Goal: Task Accomplishment & Management: Use online tool/utility

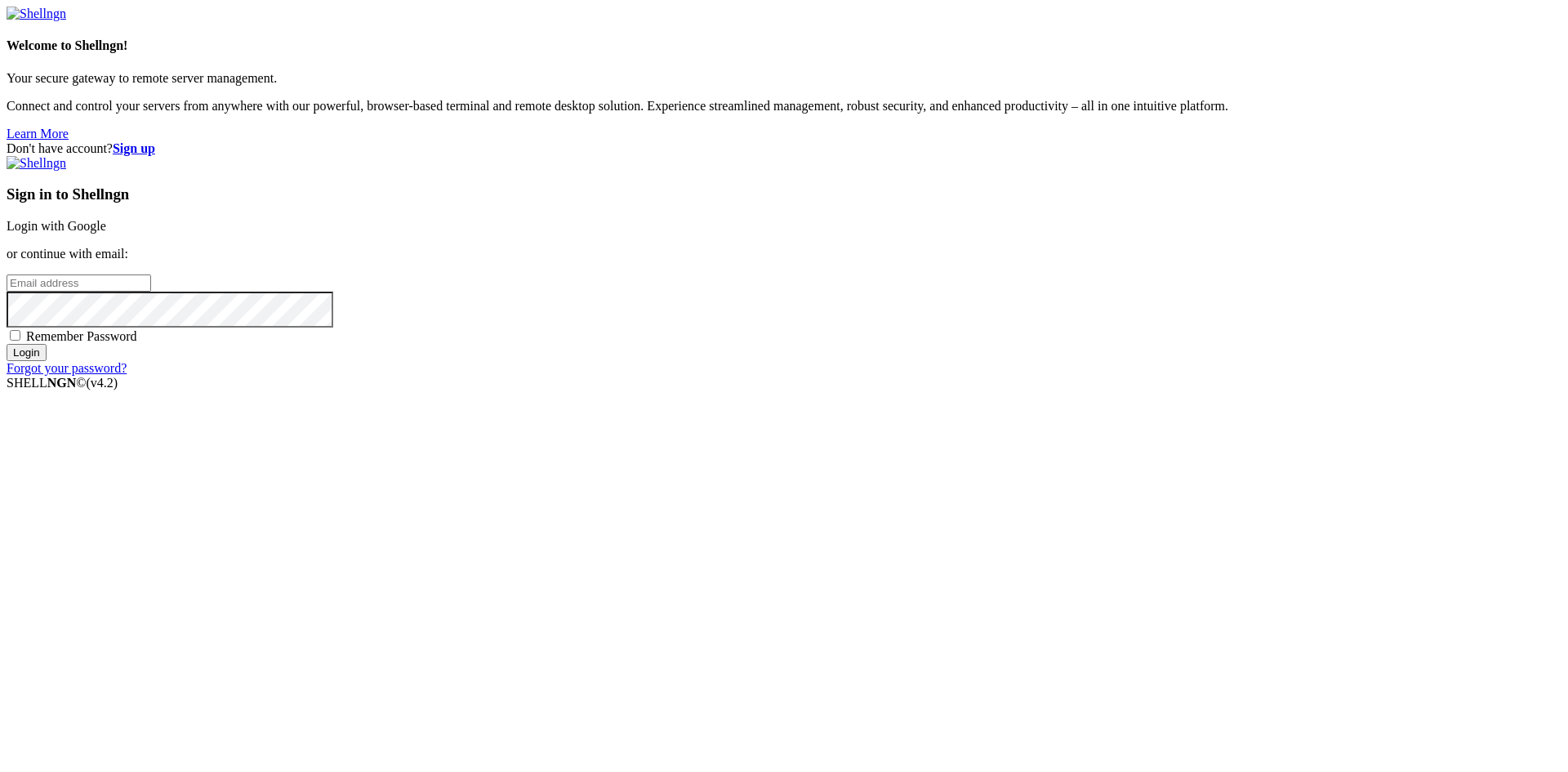
click at [106, 233] on link "Login with Google" at bounding box center [56, 226] width 100 height 14
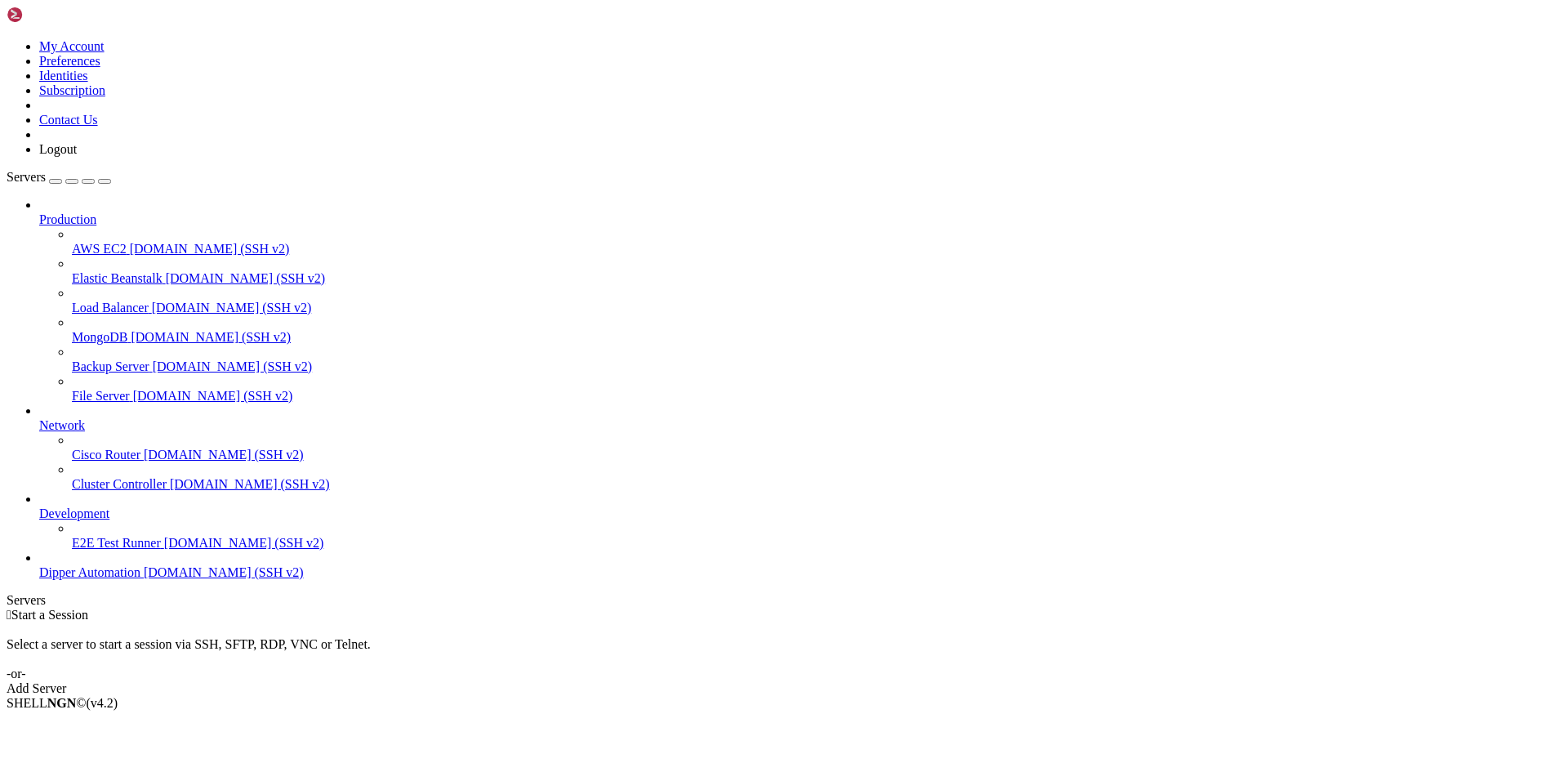
click at [144, 579] on span "[DOMAIN_NAME] (SSH v2)" at bounding box center [224, 572] width 160 height 14
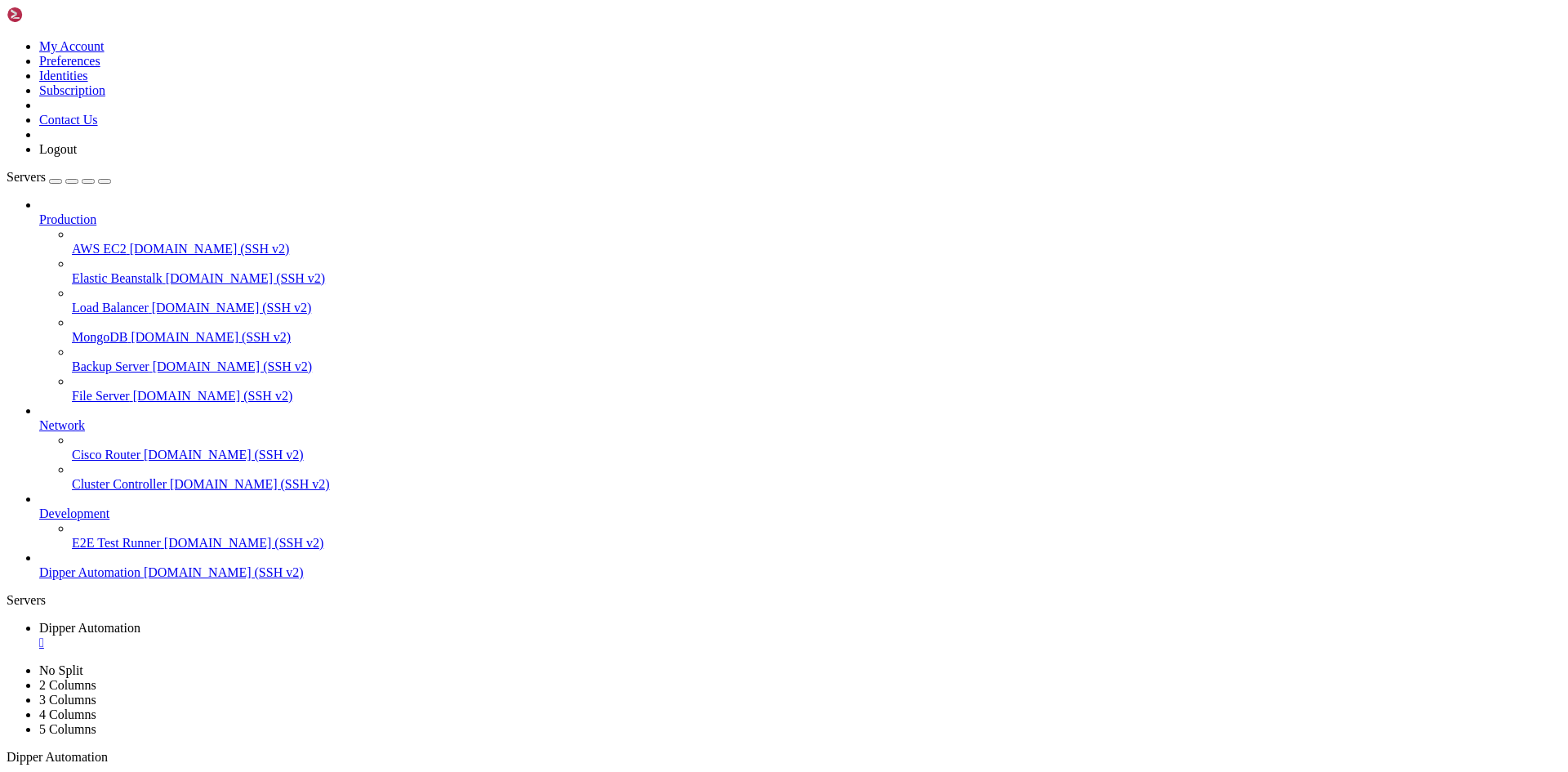
click at [140, 620] on span "Dipper Automation" at bounding box center [90, 627] width 101 height 14
click at [140, 650] on span "Dipper Automation" at bounding box center [90, 657] width 101 height 14
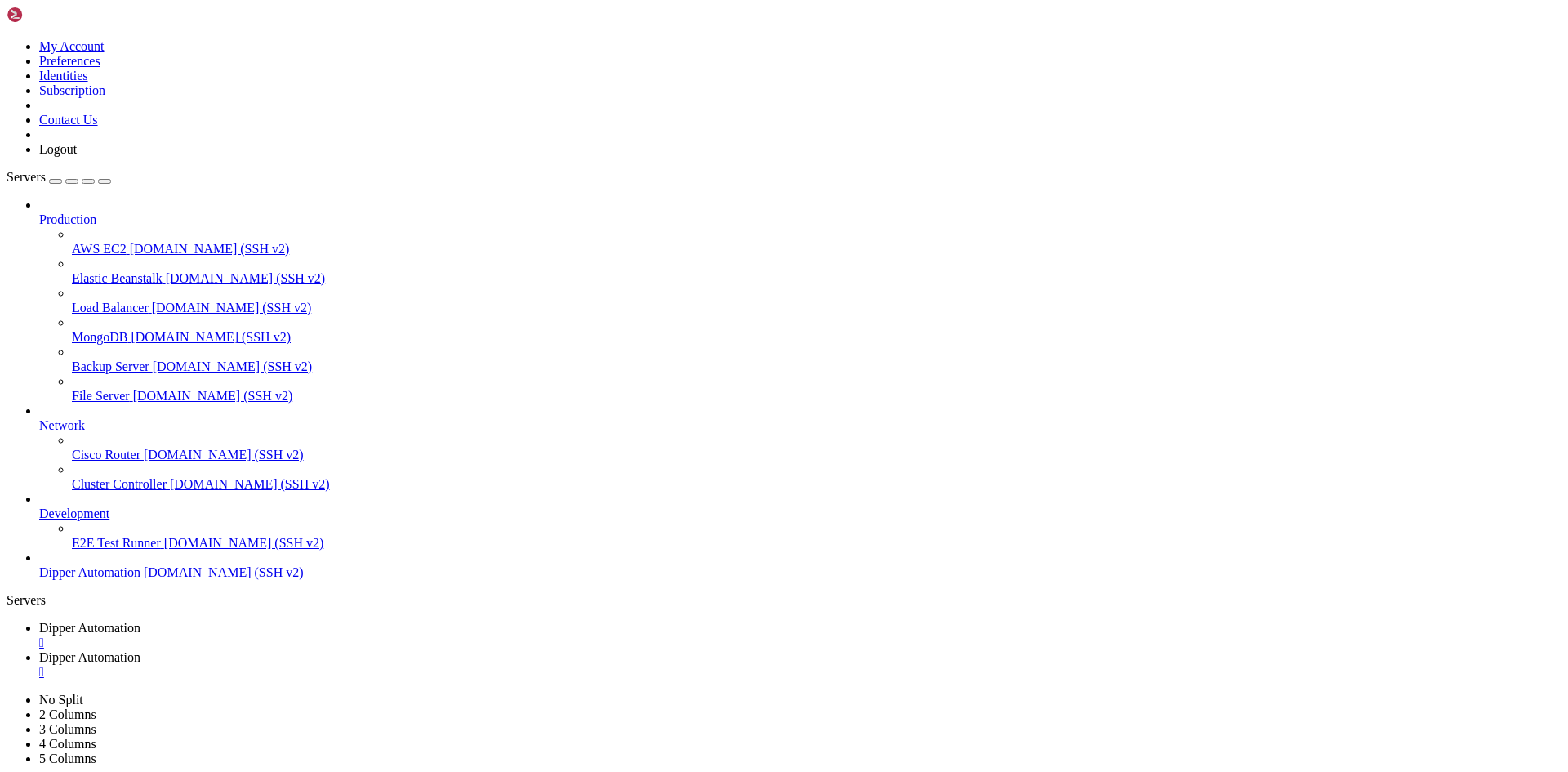
type input "/root/DipperIntegrated/app/servidores"
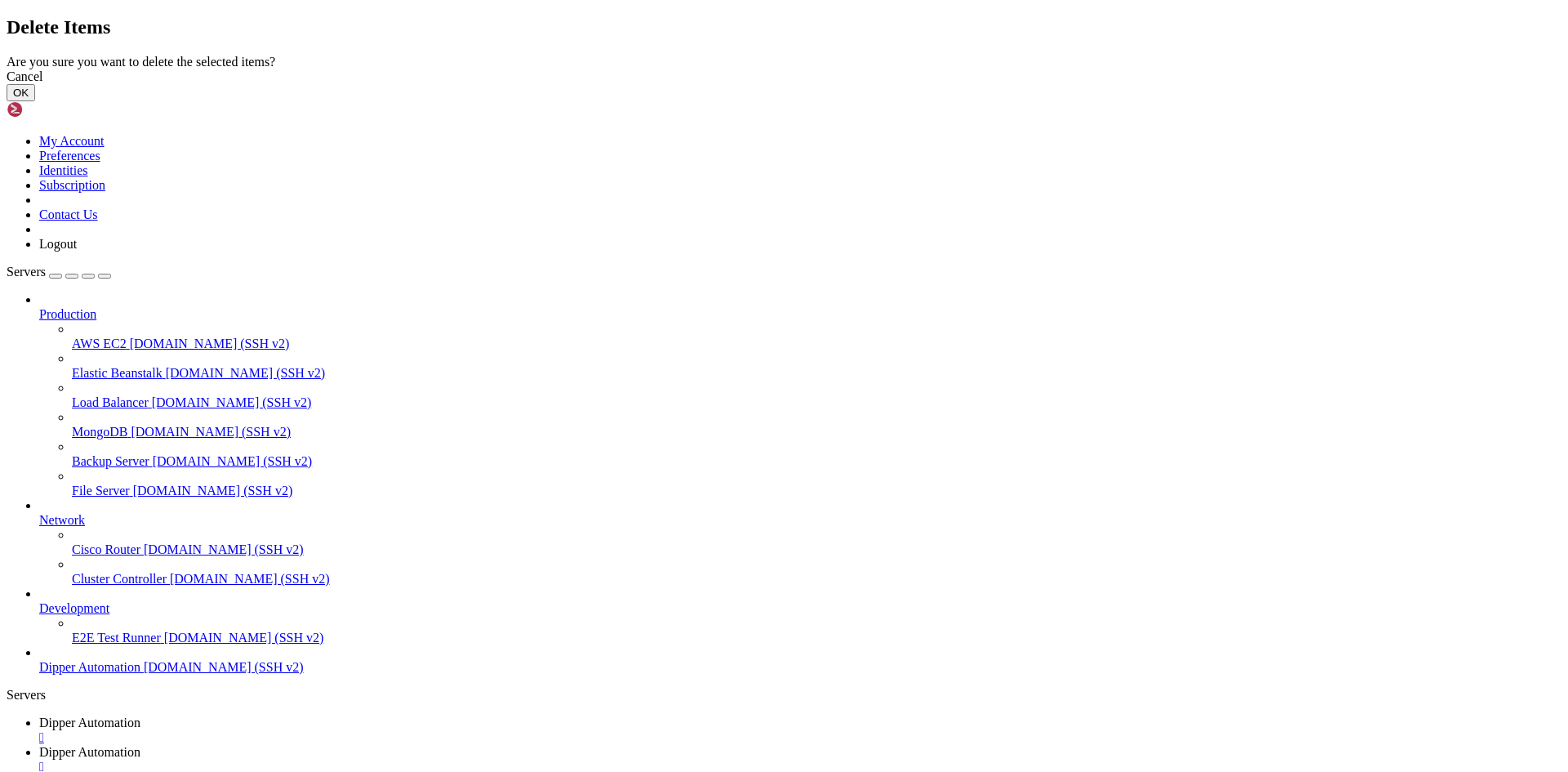
click at [35, 101] on button "OK" at bounding box center [21, 92] width 29 height 17
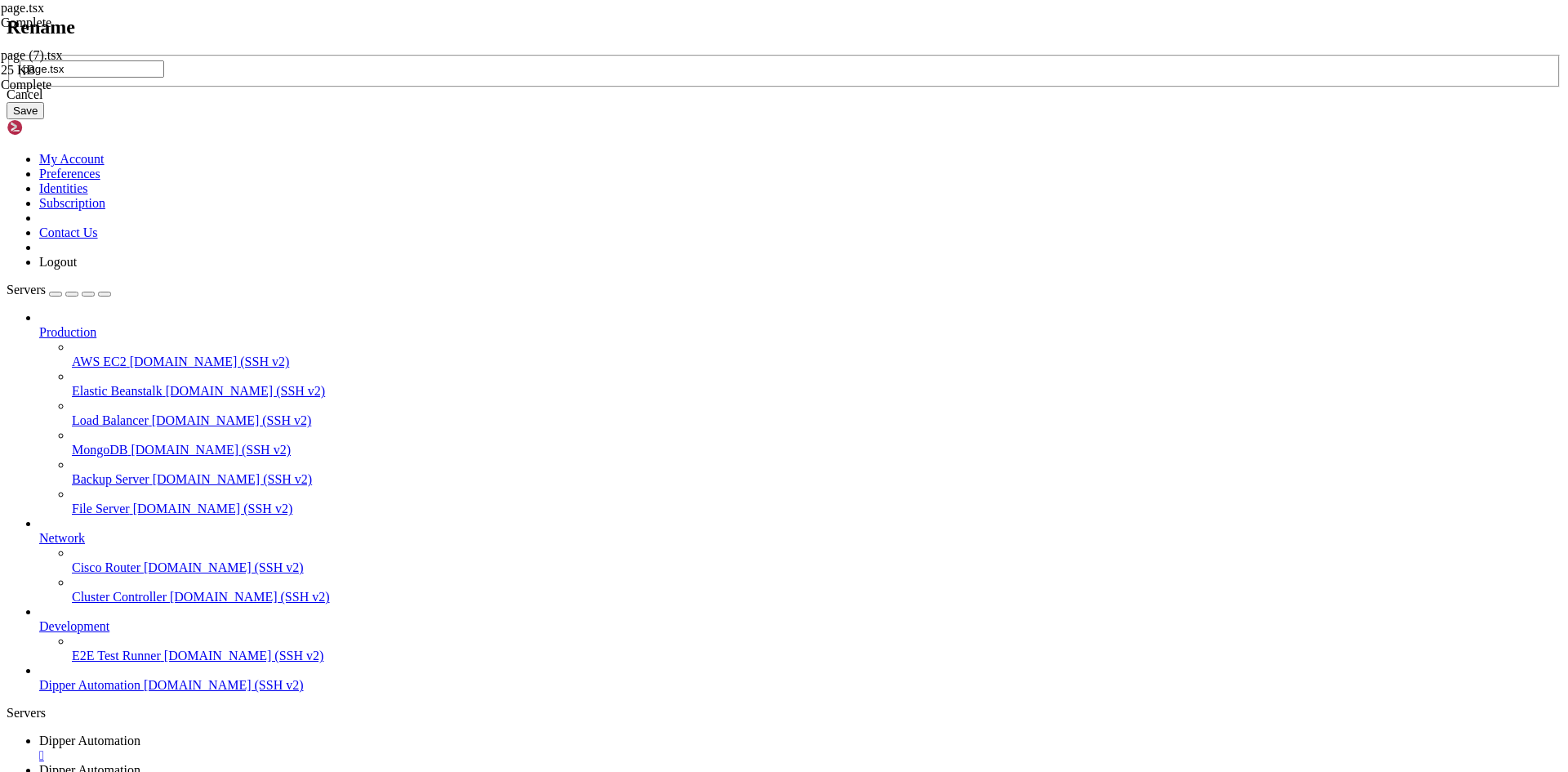
type input "page.tsx"
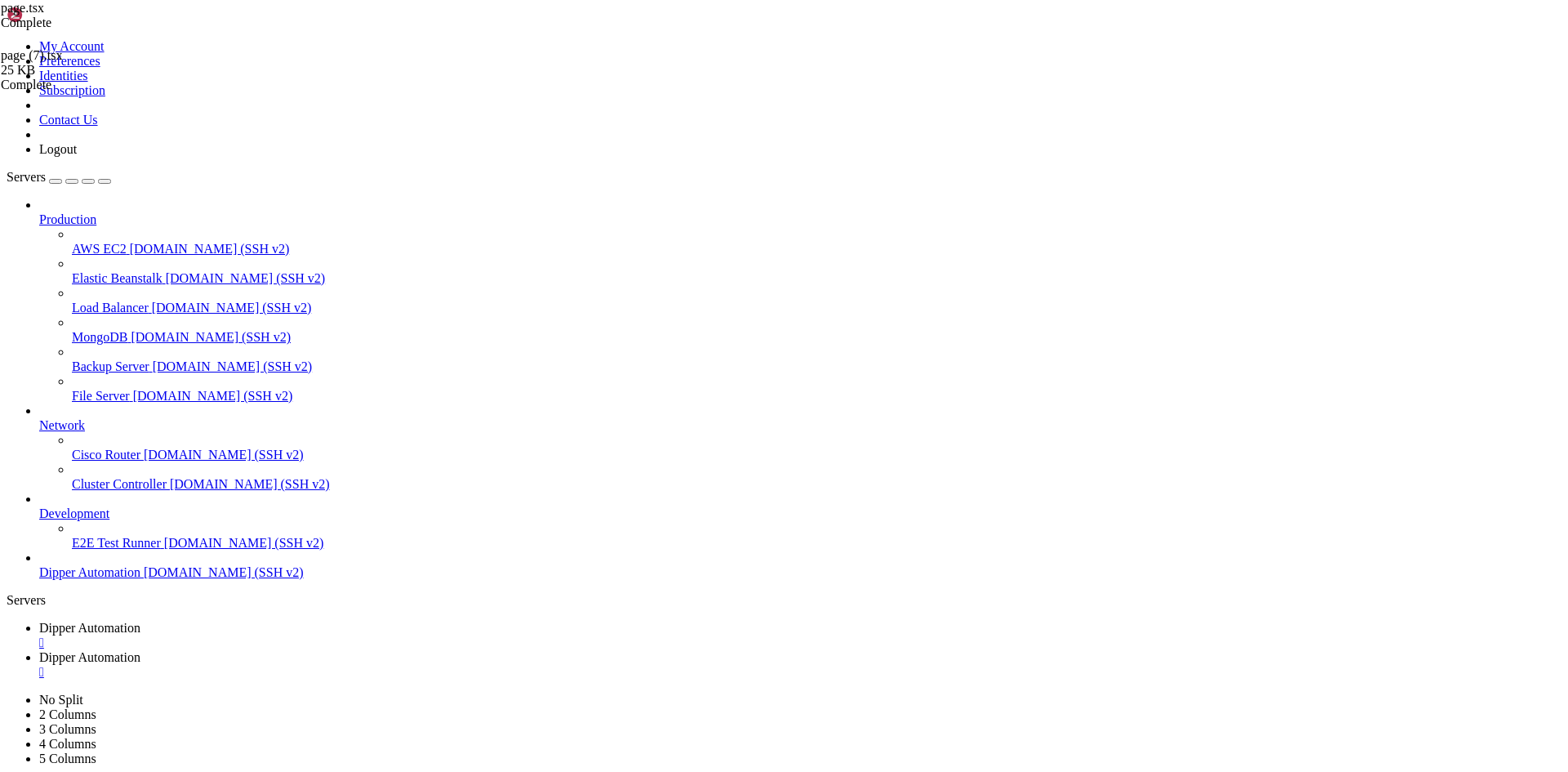
click at [140, 620] on span "Dipper Automation" at bounding box center [90, 627] width 101 height 14
click at [140, 650] on span "Dipper Automation" at bounding box center [90, 657] width 101 height 14
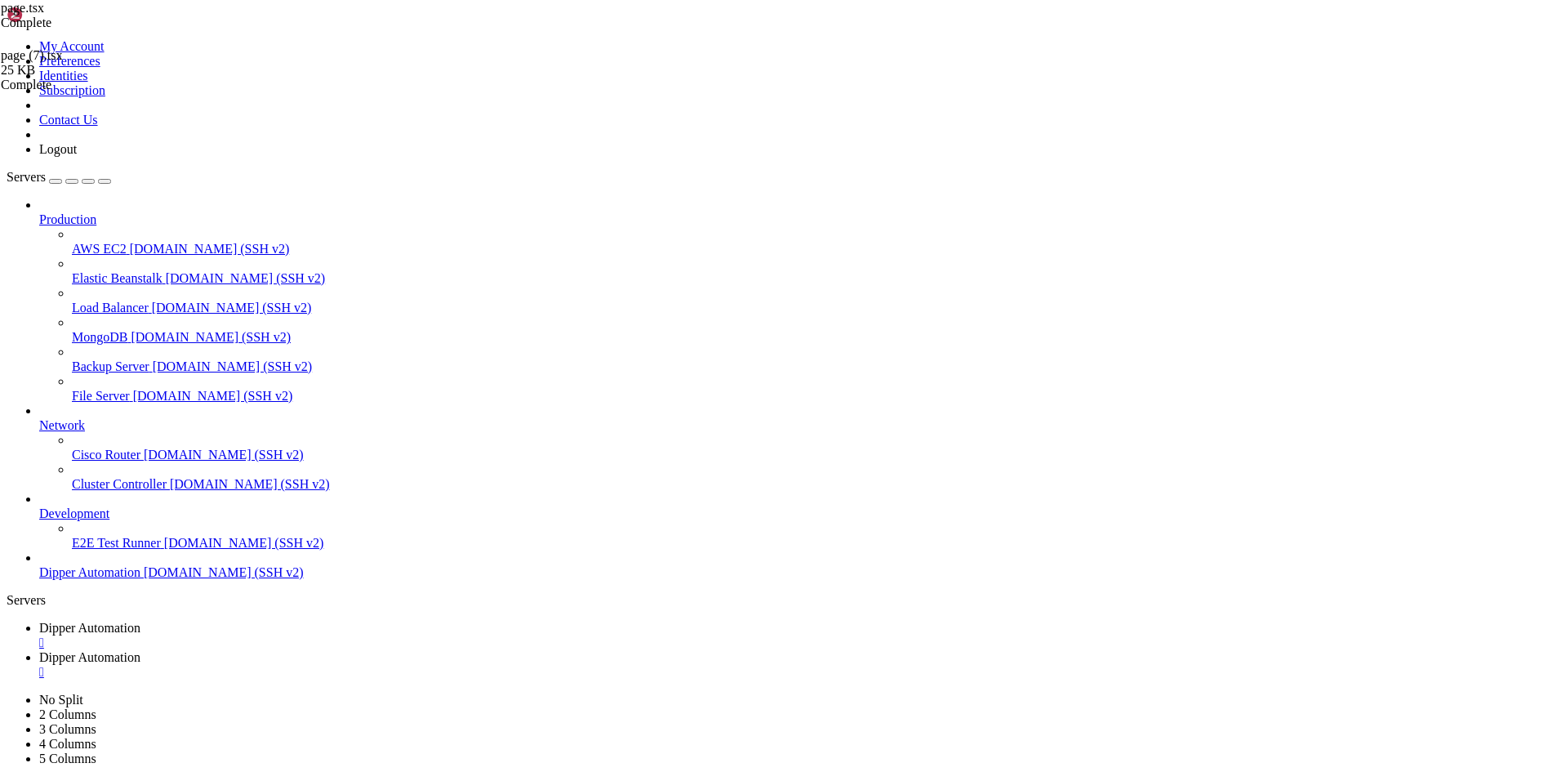
drag, startPoint x: 642, startPoint y: 216, endPoint x: 558, endPoint y: 217, distance: 84.0
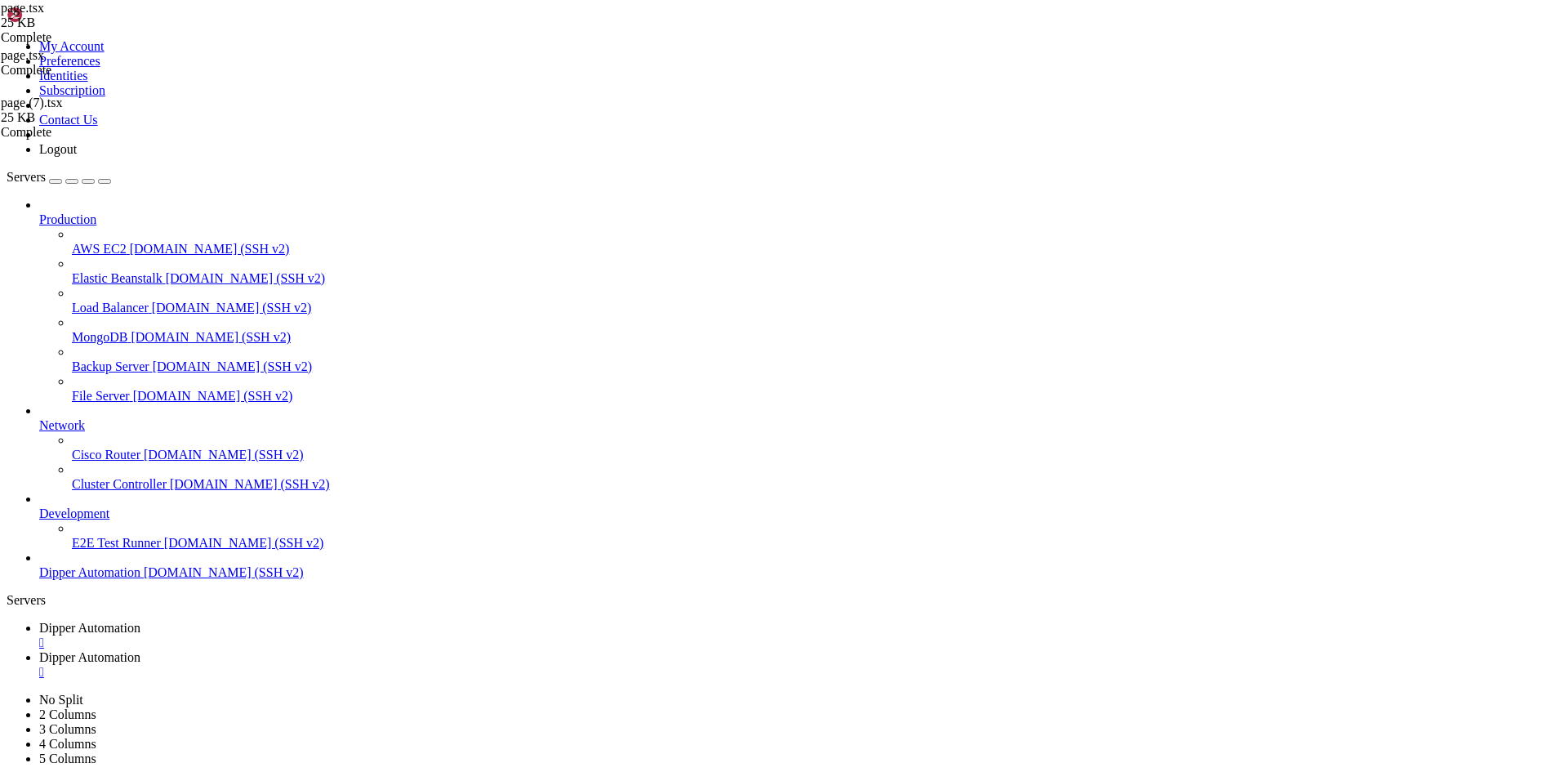
type textarea "const API_BASE_URL = [DOMAIN_NAME]_PUBLIC_API_URL || "[URL][DOMAIN_NAME]""
click at [140, 620] on span "Dipper Automation" at bounding box center [90, 627] width 101 height 14
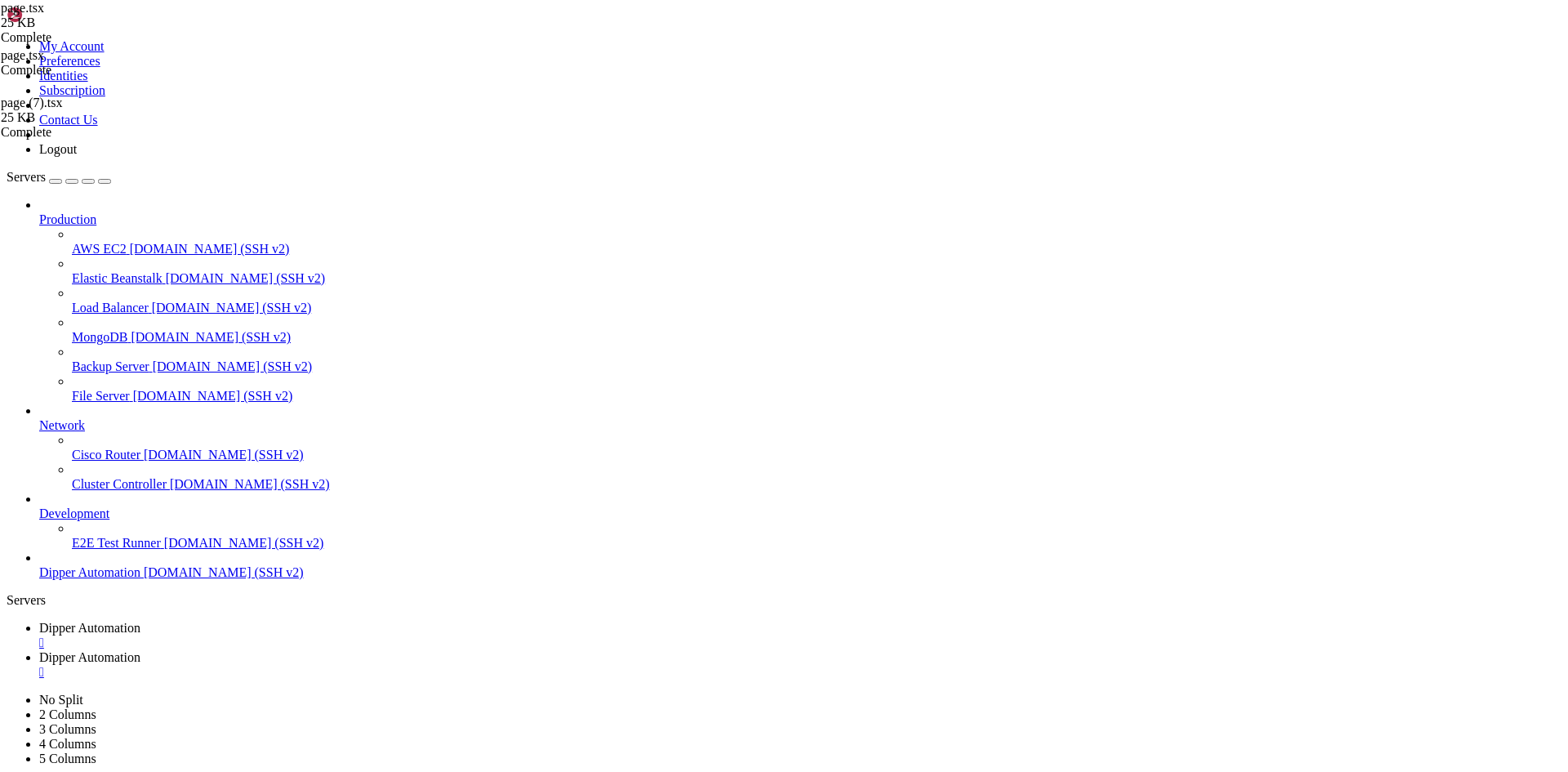
click at [140, 650] on span "Dipper Automation" at bounding box center [90, 657] width 101 height 14
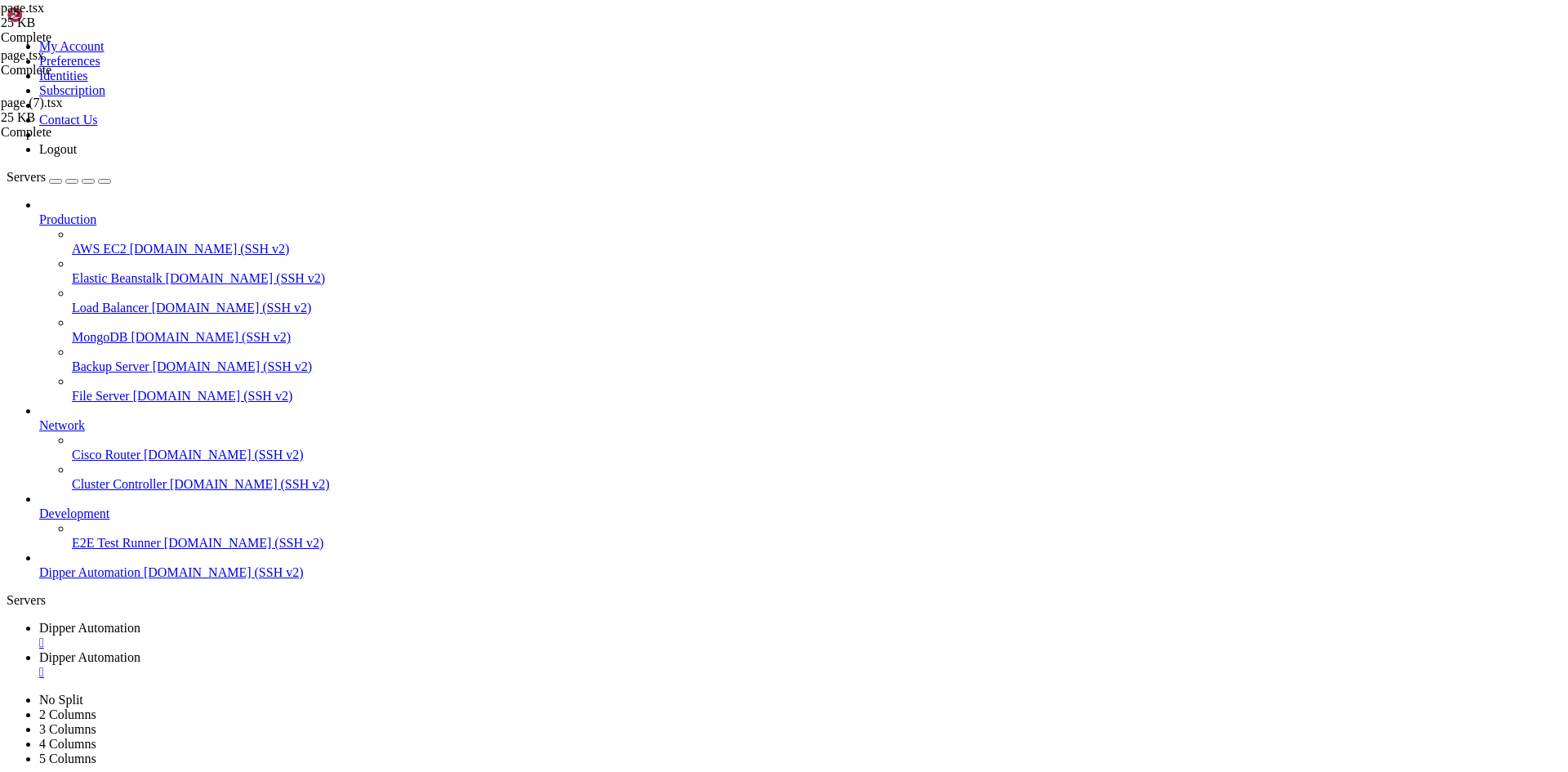
drag, startPoint x: 374, startPoint y: 54, endPoint x: 418, endPoint y: 57, distance: 44.1
drag, startPoint x: 437, startPoint y: 56, endPoint x: 378, endPoint y: 56, distance: 59.0
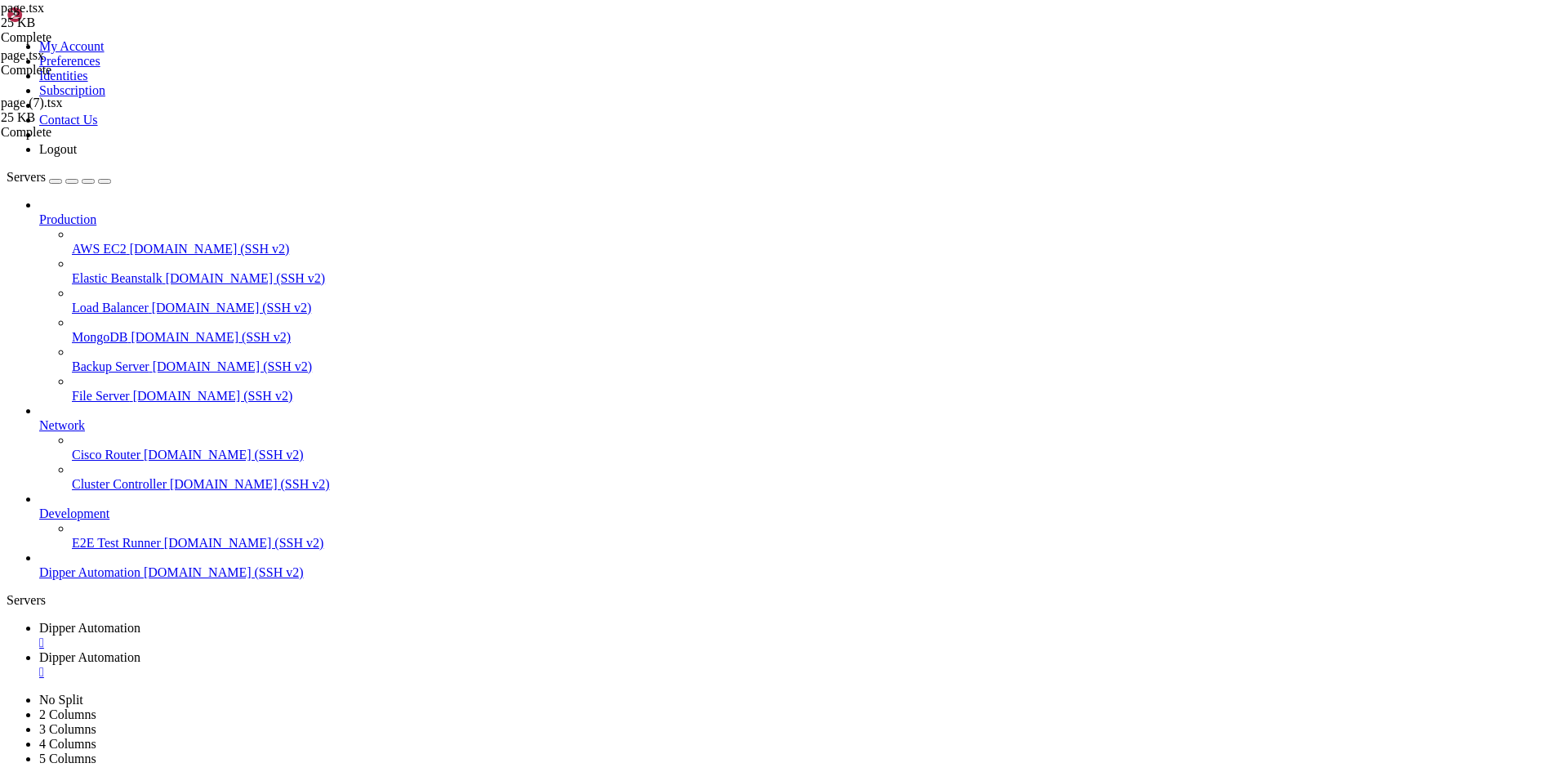
type input "/root/DipperIntegrated/components"
drag, startPoint x: 245, startPoint y: 20, endPoint x: 263, endPoint y: 26, distance: 19.0
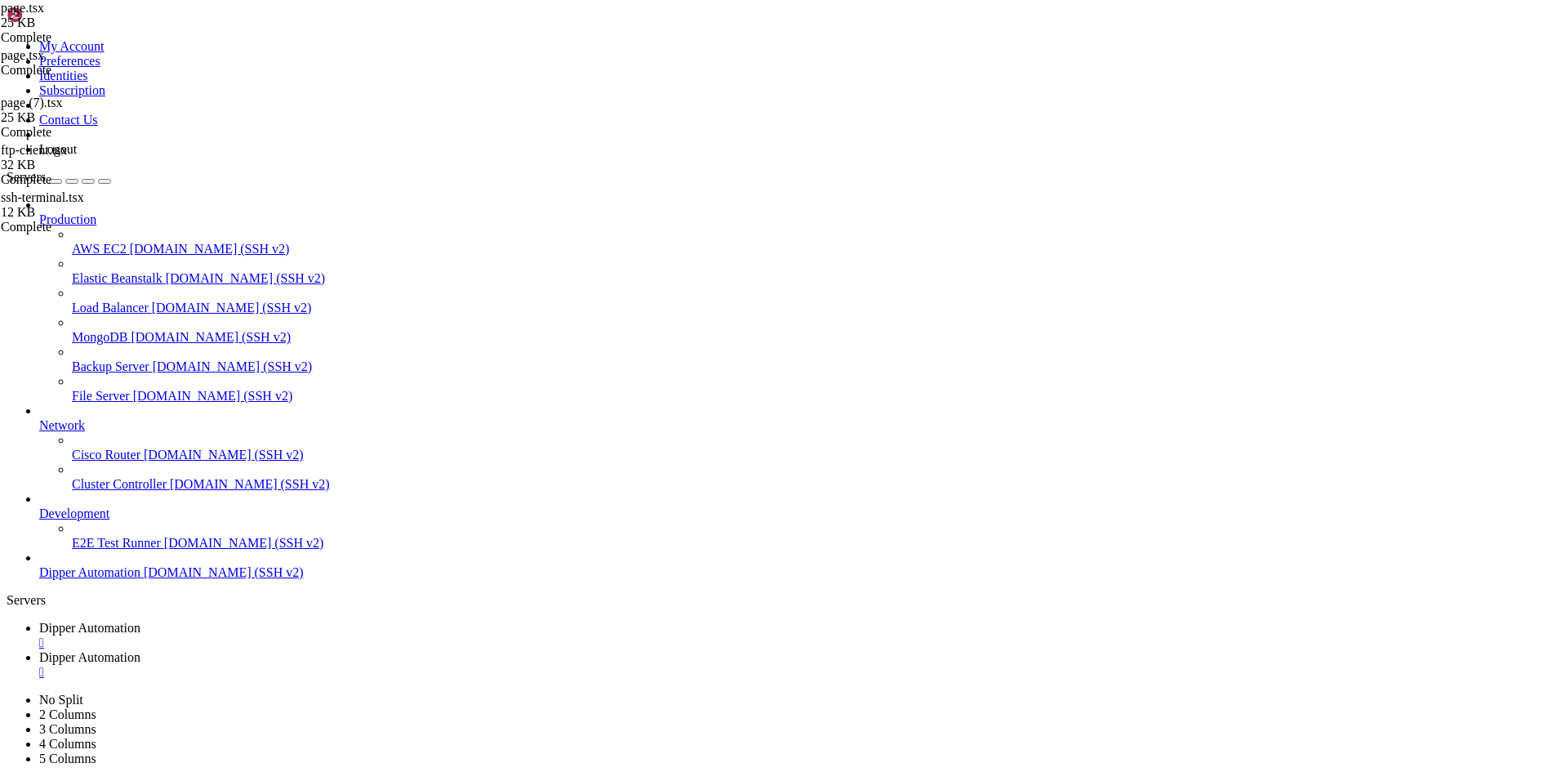
click at [140, 620] on span "Dipper Automation" at bounding box center [90, 627] width 101 height 14
click at [140, 650] on span "Dipper Automation" at bounding box center [90, 657] width 101 height 14
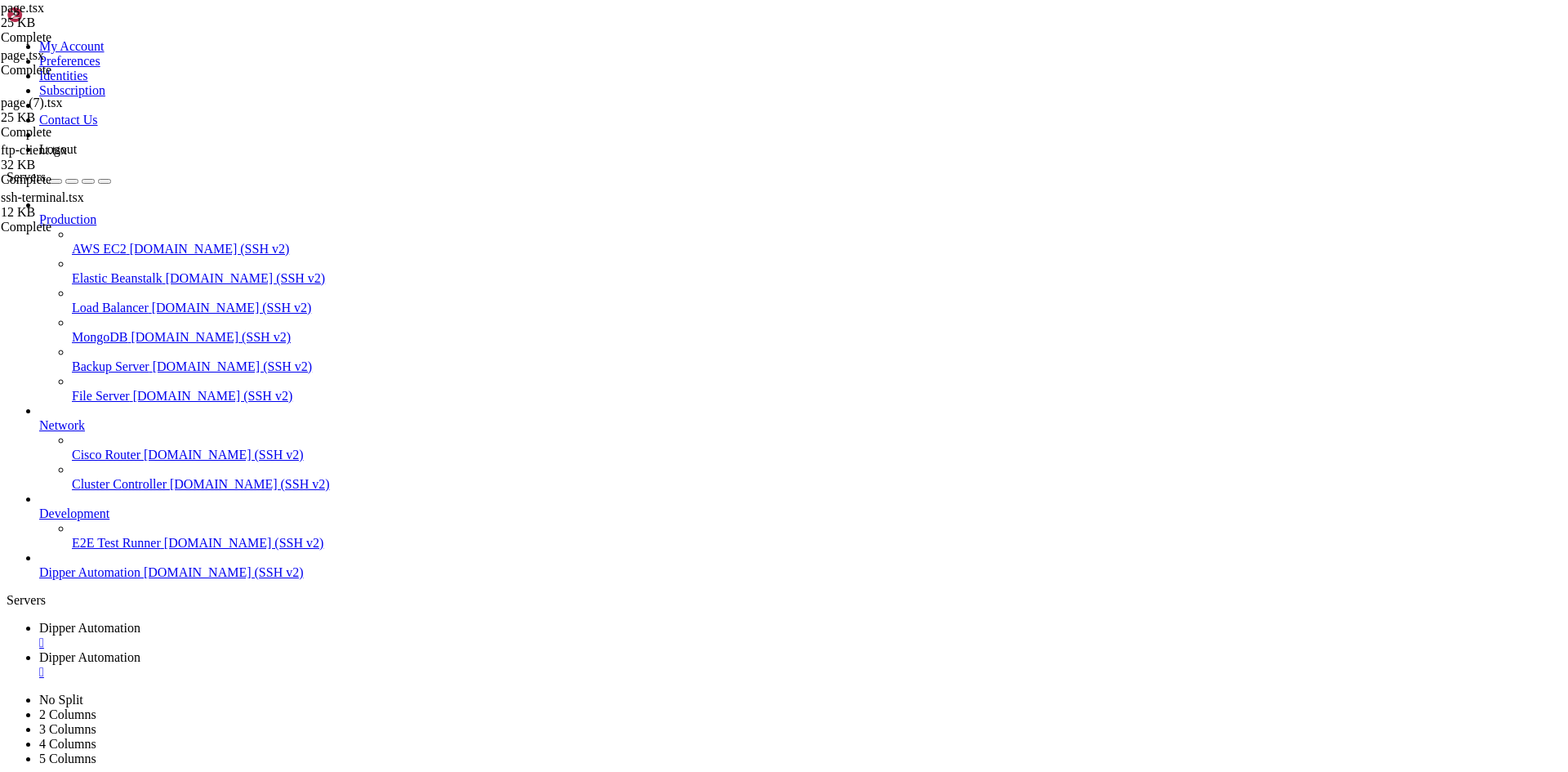
drag, startPoint x: 276, startPoint y: 22, endPoint x: 281, endPoint y: 9, distance: 13.9
click at [140, 620] on span "Dipper Automation" at bounding box center [90, 627] width 101 height 14
